Goal: Information Seeking & Learning: Check status

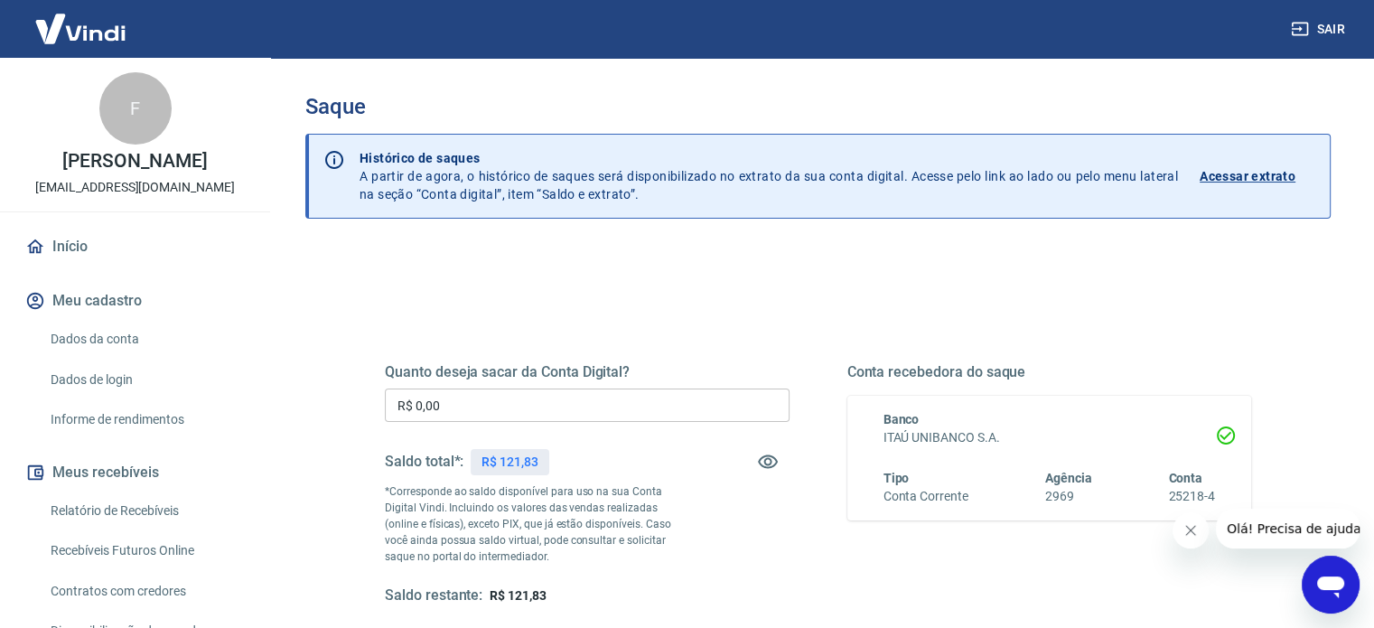
click at [1189, 538] on button "Fechar mensagem da empresa" at bounding box center [1191, 530] width 36 height 36
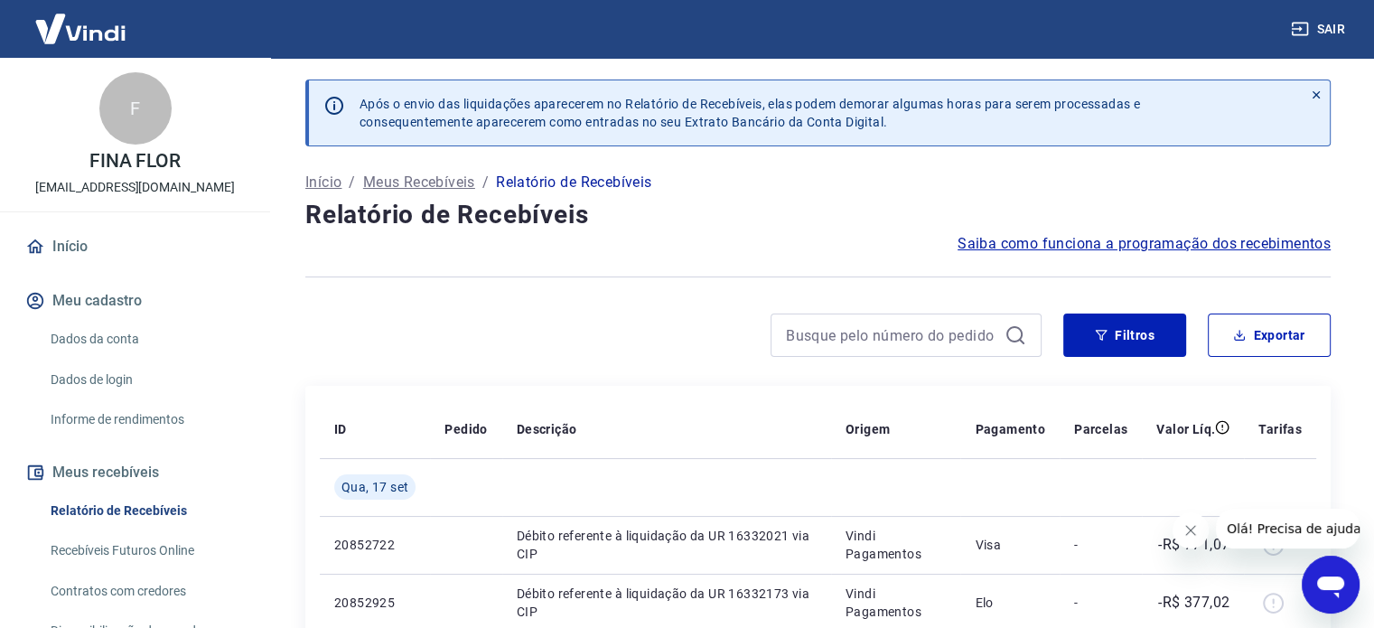
click at [1192, 531] on icon "Fechar mensagem da empresa" at bounding box center [1190, 530] width 14 height 14
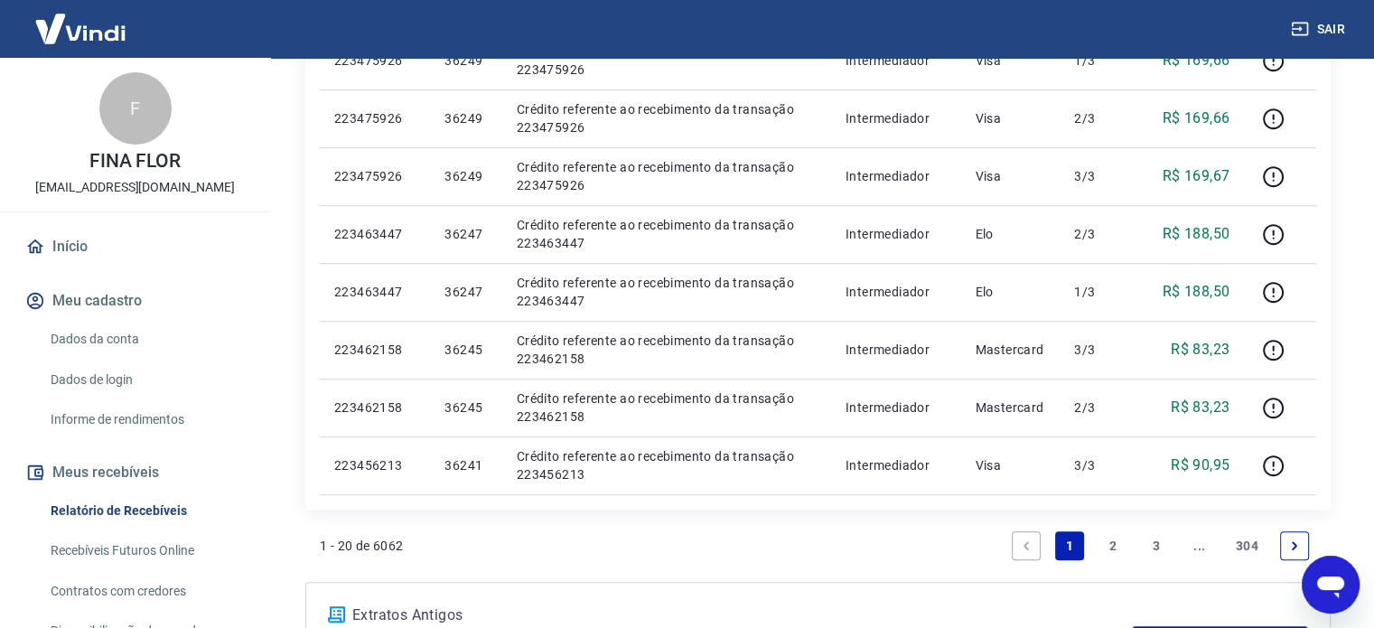
scroll to position [1183, 0]
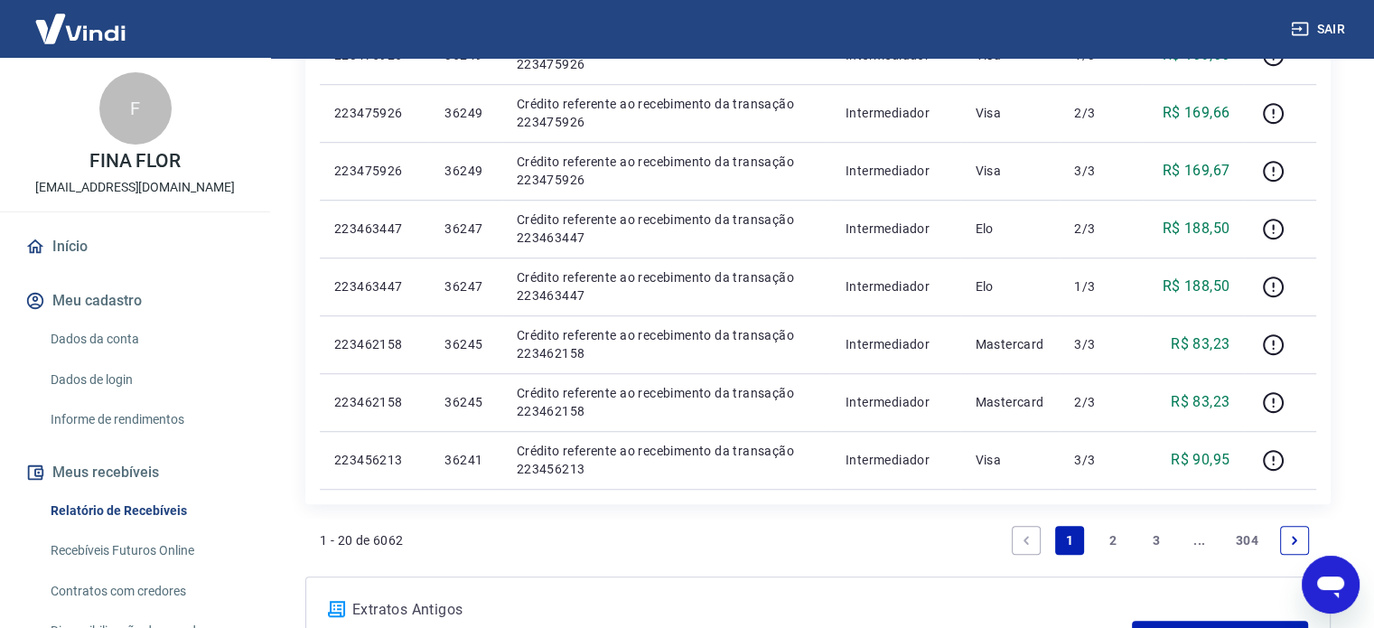
click at [1111, 537] on link "2" at bounding box center [1112, 540] width 29 height 29
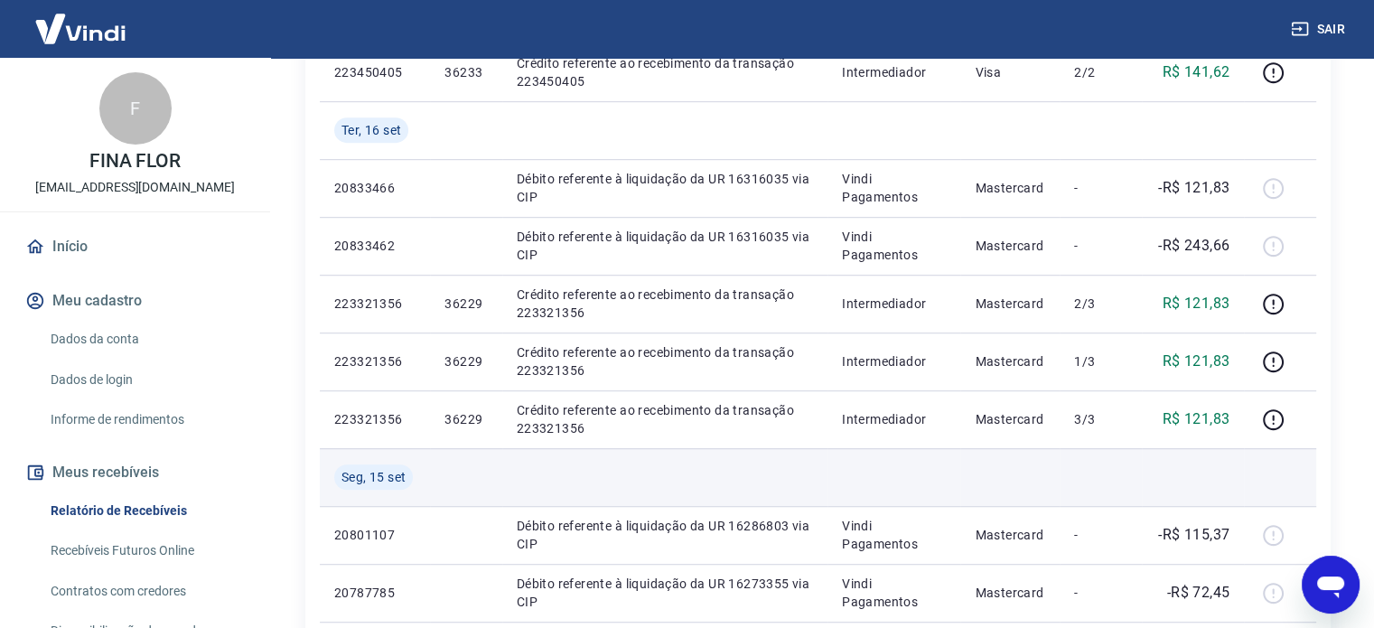
scroll to position [1097, 0]
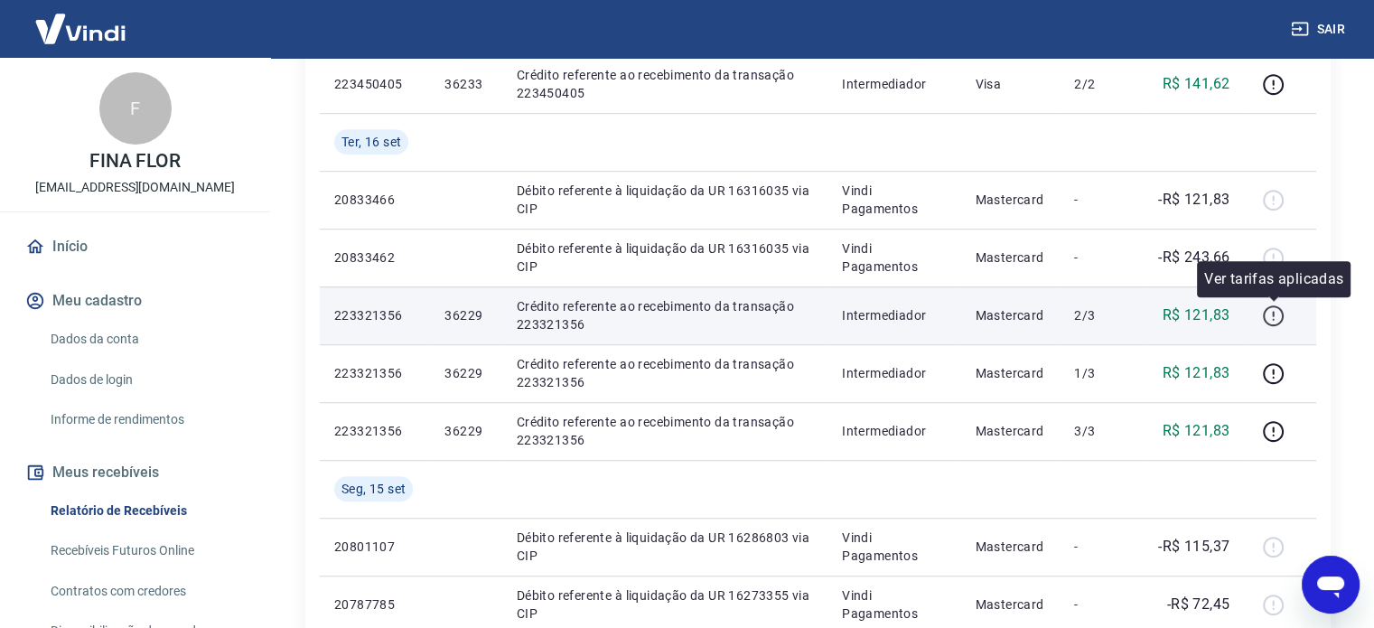
click at [1274, 313] on icon "button" at bounding box center [1273, 313] width 2 height 5
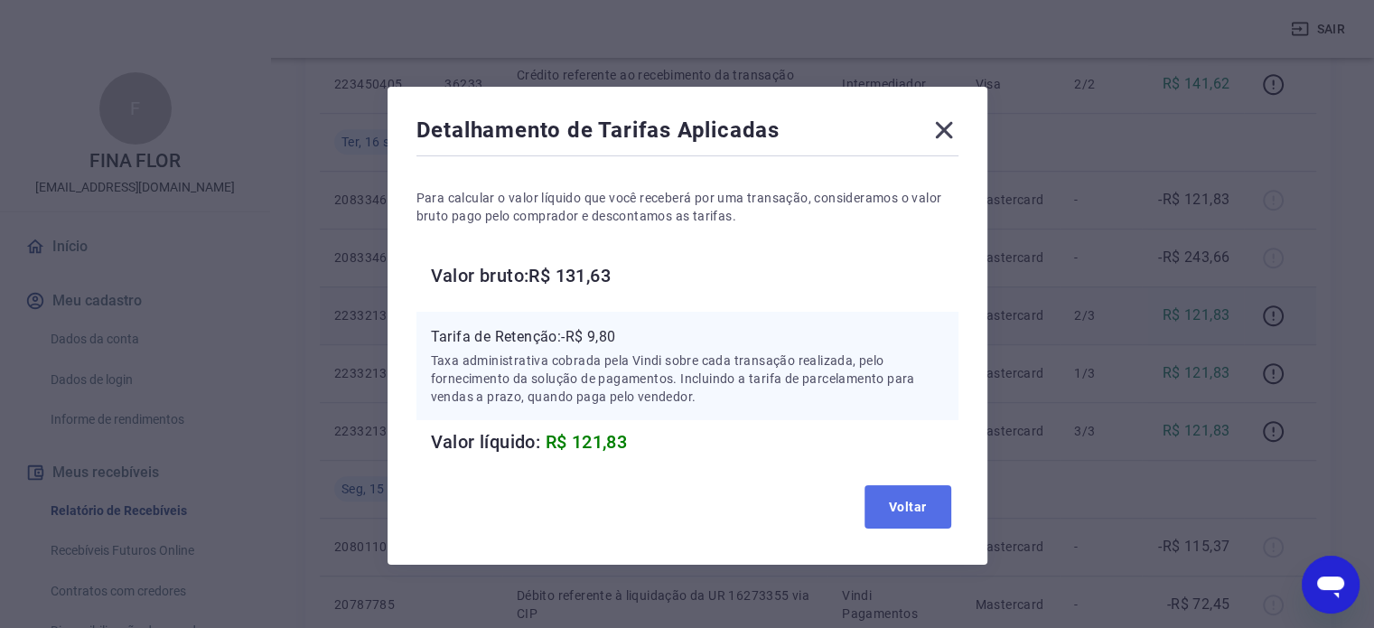
click at [919, 500] on button "Voltar" at bounding box center [907, 506] width 87 height 43
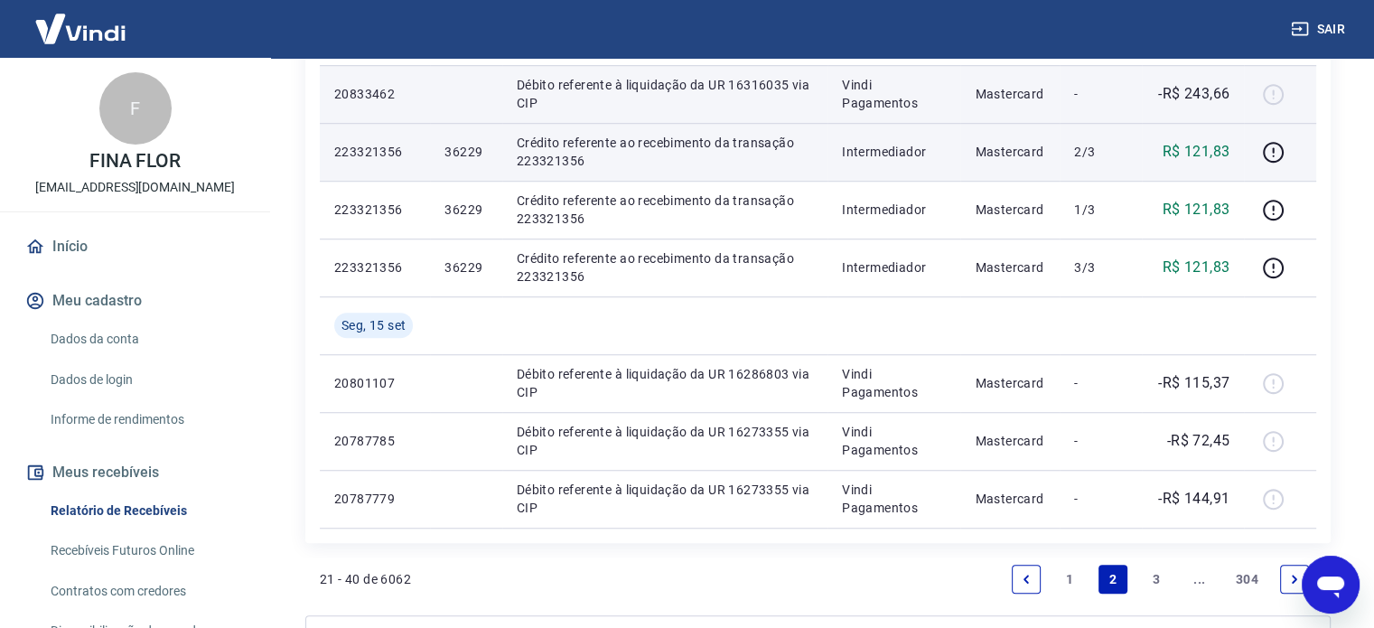
scroll to position [1286, 0]
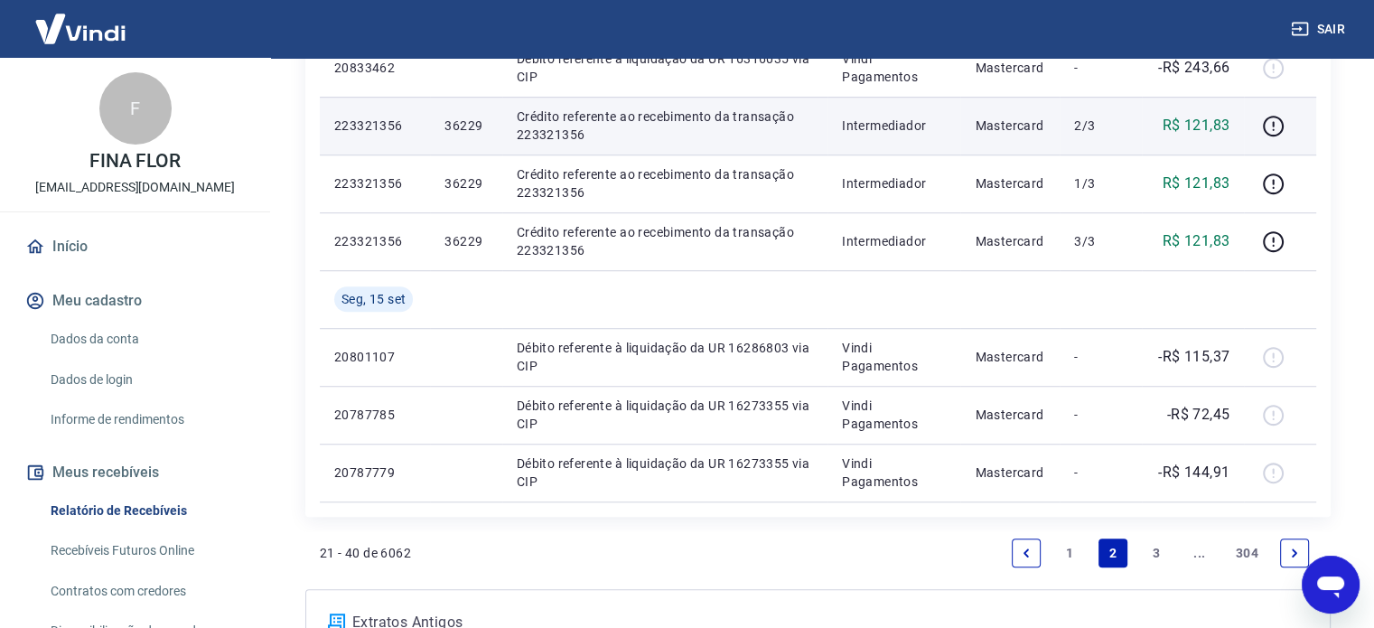
click at [1294, 550] on icon "Next page" at bounding box center [1294, 552] width 5 height 8
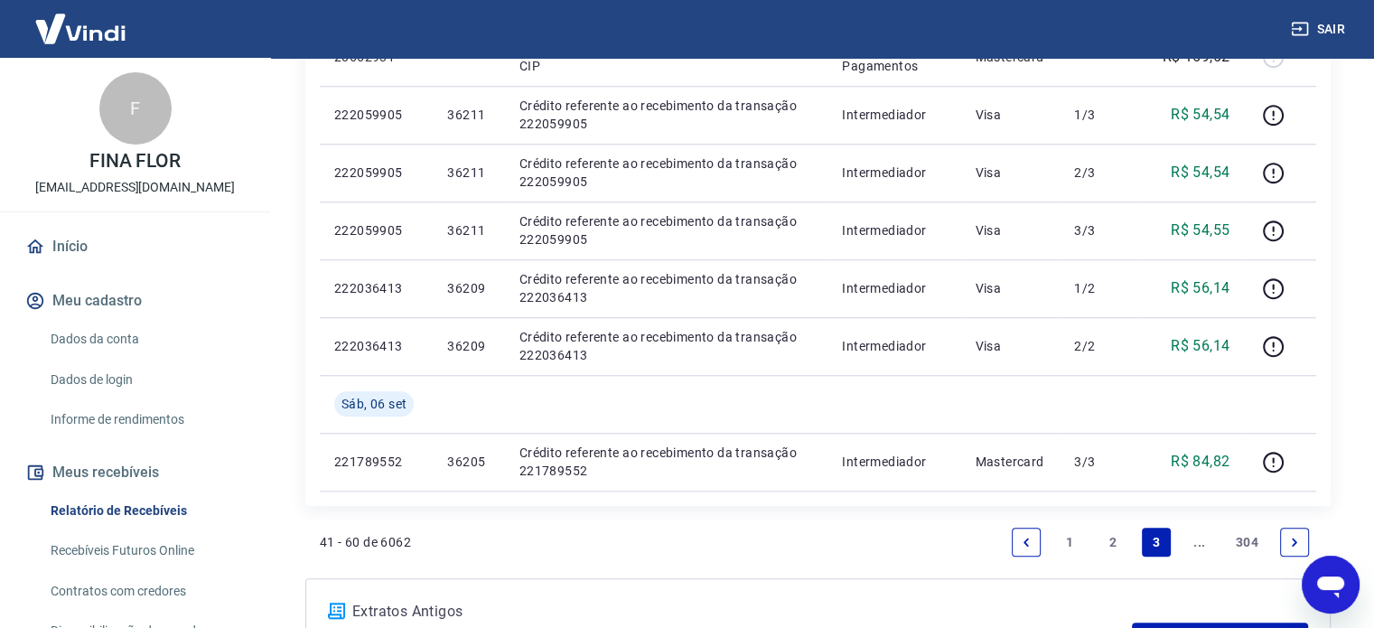
scroll to position [1686, 0]
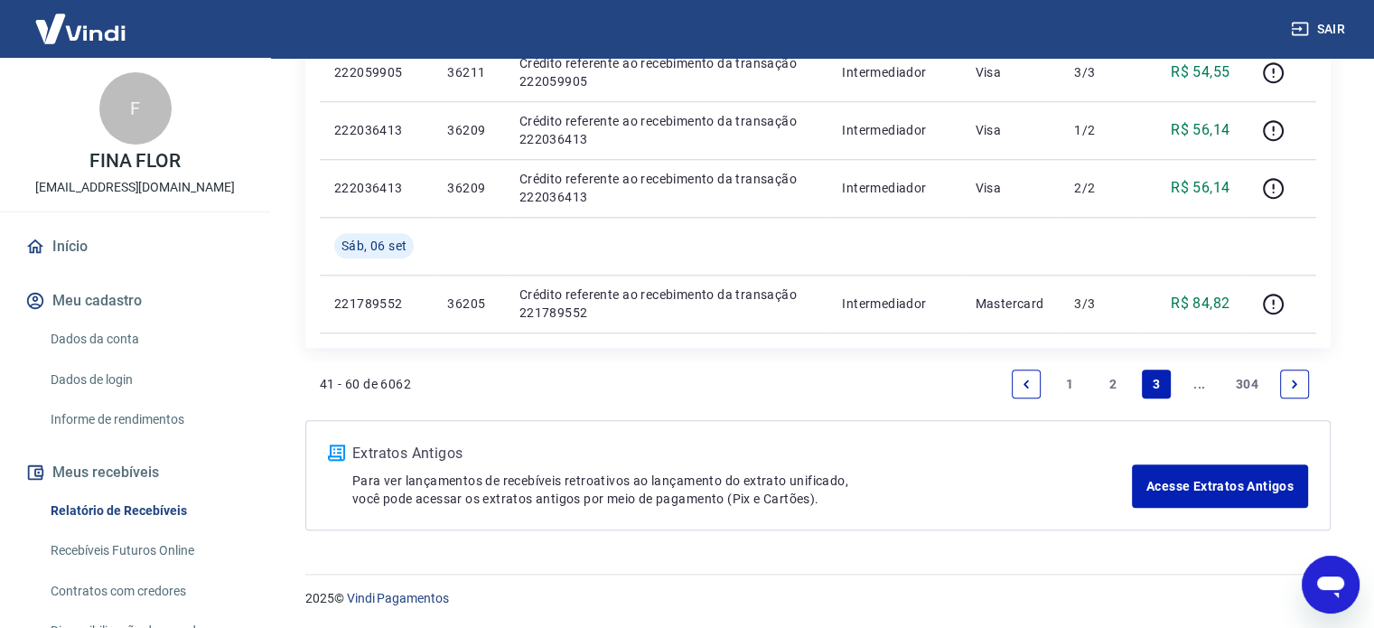
click at [1017, 386] on link "Previous page" at bounding box center [1026, 383] width 29 height 29
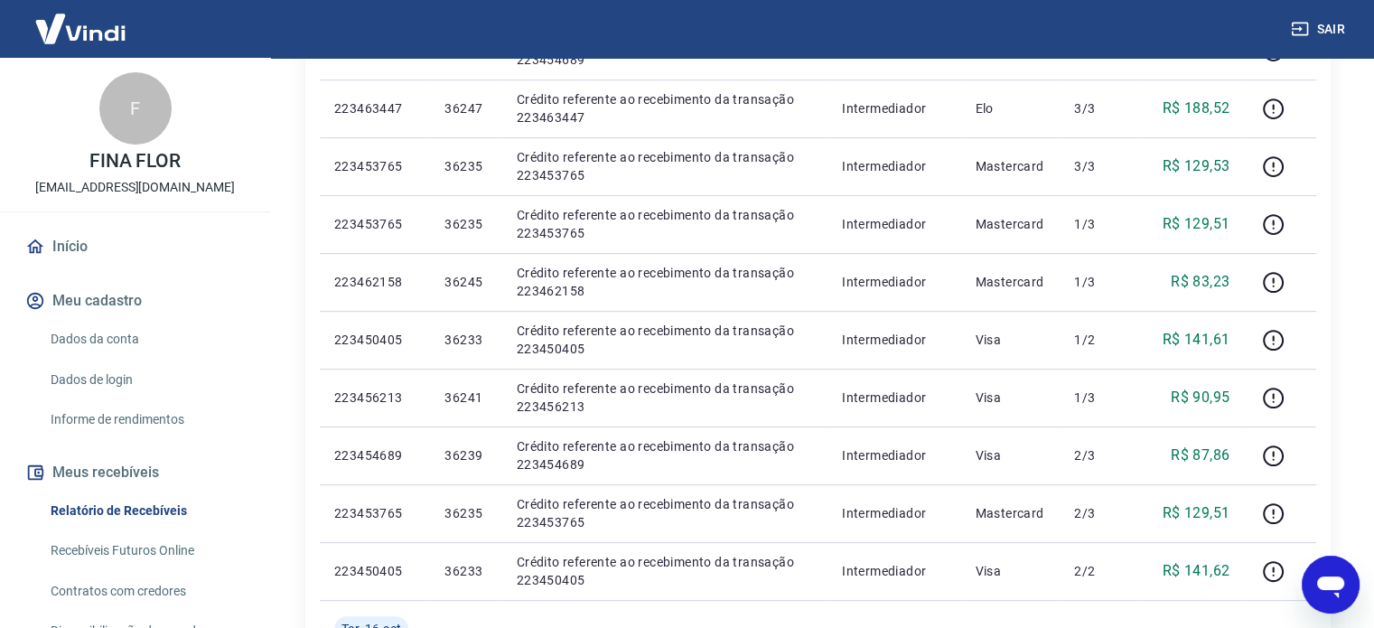
scroll to position [835, 0]
